Goal: Task Accomplishment & Management: Complete application form

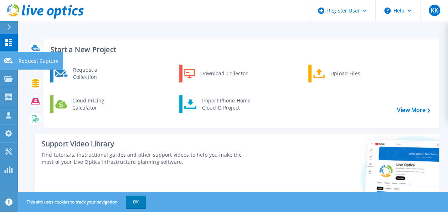
click at [9, 62] on icon at bounding box center [8, 60] width 9 height 5
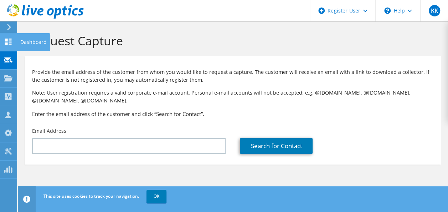
click at [9, 40] on icon at bounding box center [8, 41] width 9 height 7
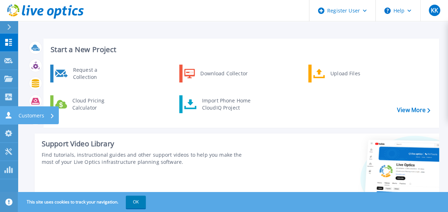
click at [11, 113] on icon at bounding box center [8, 114] width 9 height 7
click at [161, 118] on div "Request a Collection Download Collector Upload Files Cloud Pricing Calculator I…" at bounding box center [240, 93] width 390 height 61
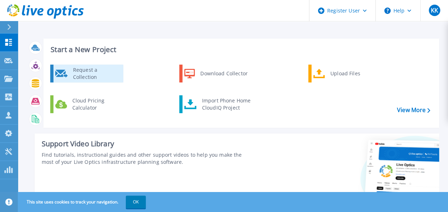
click at [107, 72] on div "Request a Collection" at bounding box center [95, 73] width 52 height 14
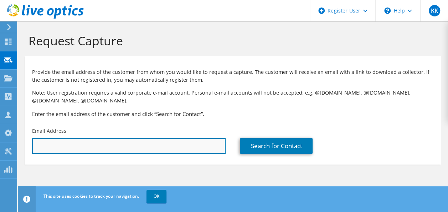
click at [118, 149] on input "text" at bounding box center [128, 146] width 193 height 16
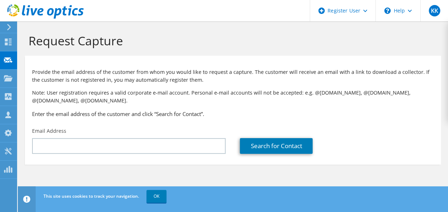
click at [151, 167] on section "Request Capture Provide the email address of the customer from whom you would l…" at bounding box center [233, 110] width 430 height 178
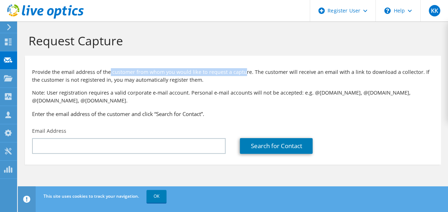
drag, startPoint x: 108, startPoint y: 72, endPoint x: 242, endPoint y: 71, distance: 134.3
click at [242, 71] on p "Provide the email address of the customer from whom you would like to request a…" at bounding box center [232, 76] width 401 height 16
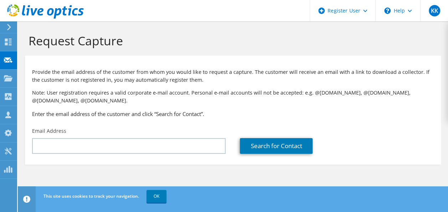
click at [228, 119] on div "Provide the email address of the customer from whom you would like to request a…" at bounding box center [233, 91] width 416 height 64
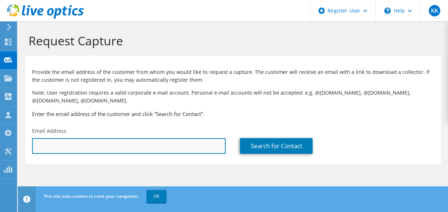
click at [167, 147] on input "text" at bounding box center [128, 146] width 193 height 16
type input "kawthar.khaloufi@dell.com"
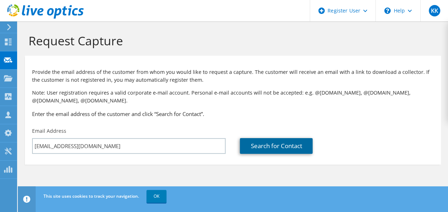
click at [270, 147] on link "Search for Contact" at bounding box center [276, 146] width 73 height 16
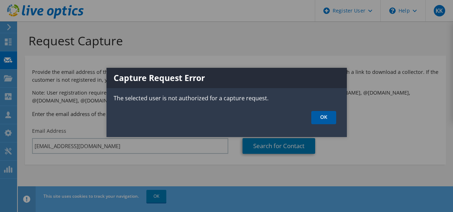
click at [317, 115] on link "OK" at bounding box center [323, 117] width 25 height 13
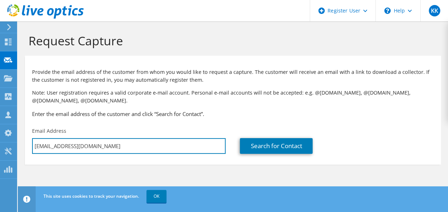
drag, startPoint x: 103, startPoint y: 145, endPoint x: 19, endPoint y: 143, distance: 84.1
click at [19, 143] on section "Request Capture Provide the email address of the customer from whom you would l…" at bounding box center [233, 110] width 430 height 178
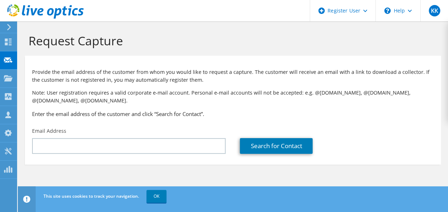
click at [202, 124] on div "Email Address" at bounding box center [129, 140] width 208 height 33
click at [40, 8] on use at bounding box center [45, 11] width 77 height 14
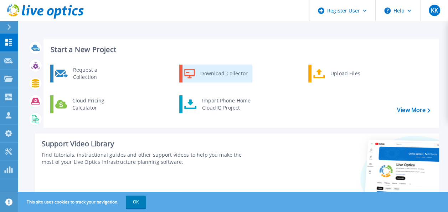
click at [244, 74] on div "Download Collector" at bounding box center [224, 73] width 54 height 14
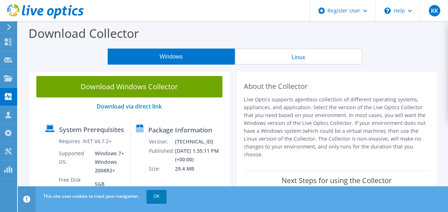
click at [61, 9] on use at bounding box center [45, 11] width 77 height 14
